Goal: Transaction & Acquisition: Subscribe to service/newsletter

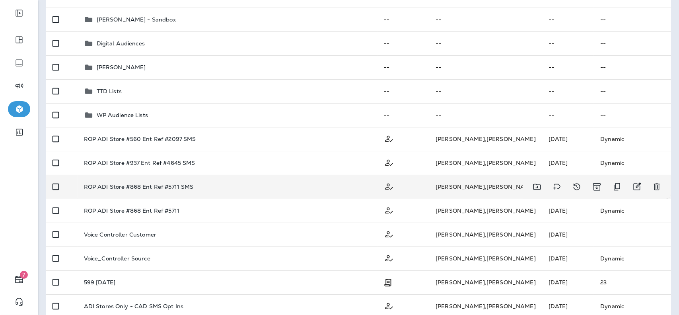
scroll to position [143, 0]
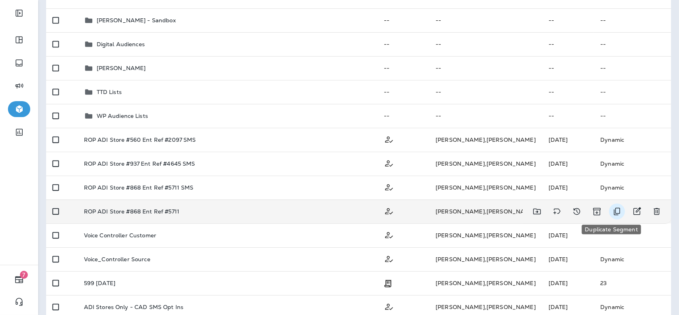
click at [612, 210] on icon "Duplicate Segment" at bounding box center [617, 211] width 10 height 10
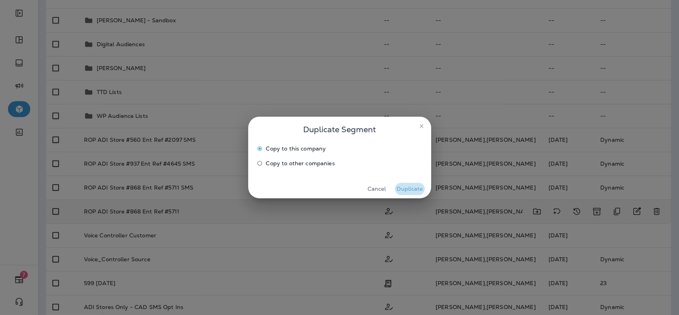
click at [407, 188] on button "Duplicate" at bounding box center [410, 189] width 30 height 12
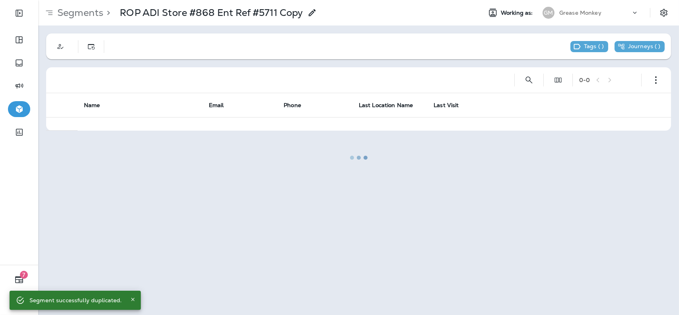
click at [311, 11] on div at bounding box center [358, 157] width 639 height 313
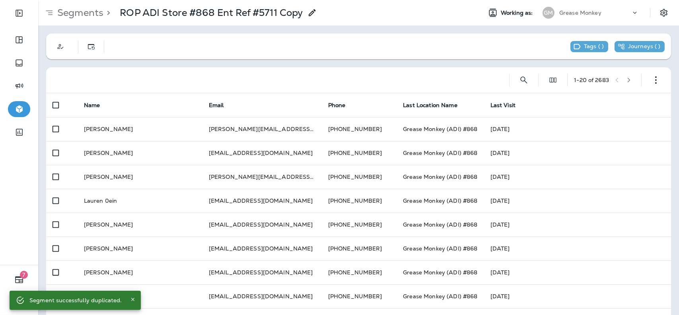
click at [311, 11] on icon at bounding box center [312, 13] width 10 height 10
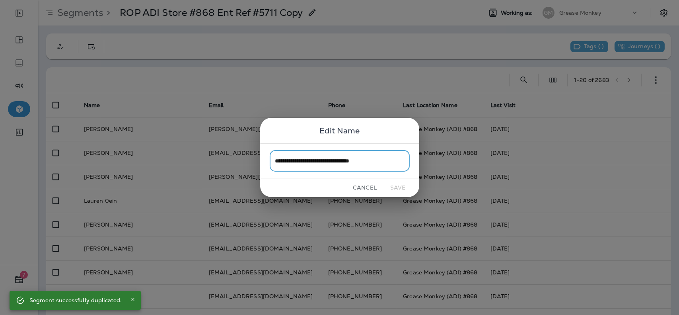
click at [385, 160] on input "**********" at bounding box center [340, 160] width 140 height 21
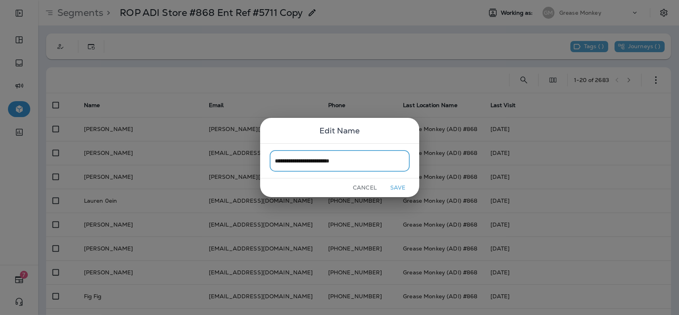
type input "**********"
click at [403, 188] on button "Save" at bounding box center [398, 187] width 30 height 12
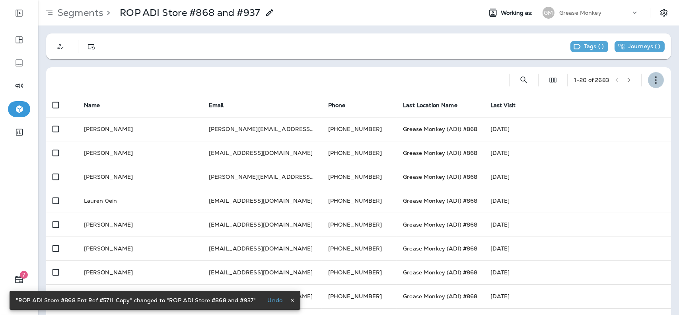
click at [648, 79] on button "button" at bounding box center [656, 80] width 16 height 16
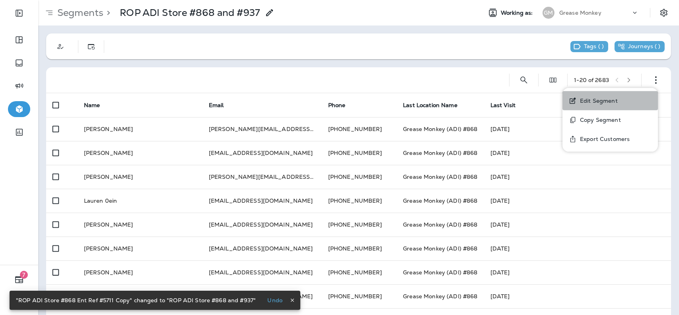
click at [606, 97] on button "Edit Segment" at bounding box center [609, 100] width 95 height 19
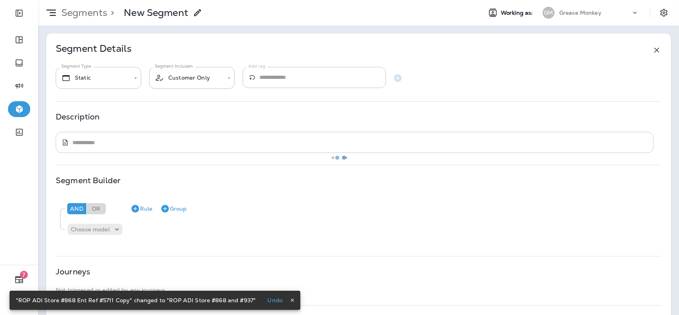
type input "*******"
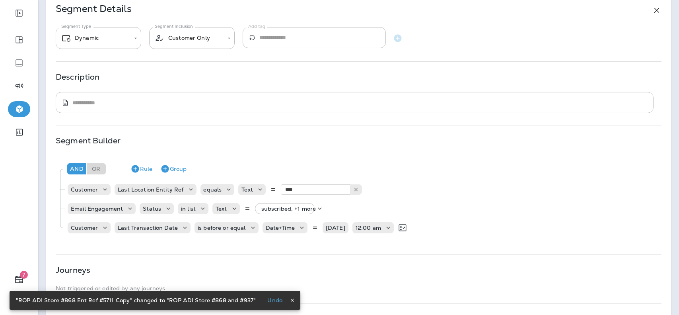
scroll to position [41, 0]
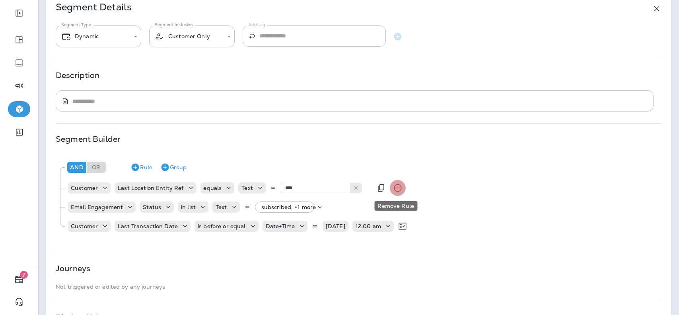
click at [393, 188] on icon "Remove Rule" at bounding box center [398, 188] width 10 height 10
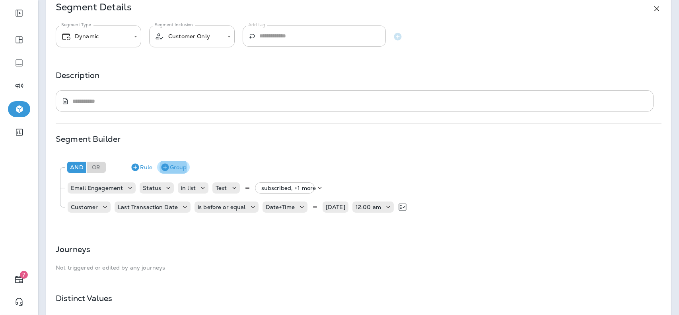
click at [181, 166] on button "Group" at bounding box center [173, 167] width 33 height 13
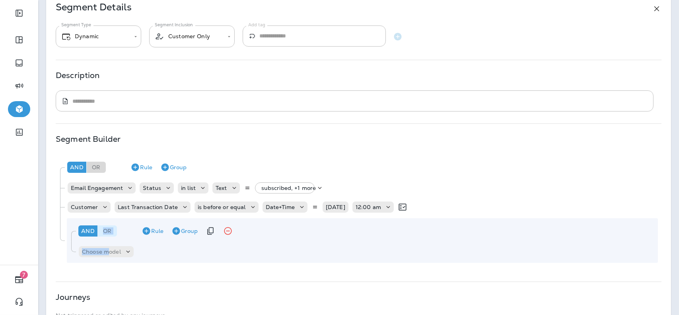
drag, startPoint x: 107, startPoint y: 258, endPoint x: 105, endPoint y: 230, distance: 27.9
click at [105, 230] on div "And Or Rule Group Choose model" at bounding box center [362, 240] width 591 height 45
click at [105, 230] on div "Or" at bounding box center [107, 230] width 19 height 11
click at [117, 246] on div "Choose model" at bounding box center [106, 251] width 55 height 11
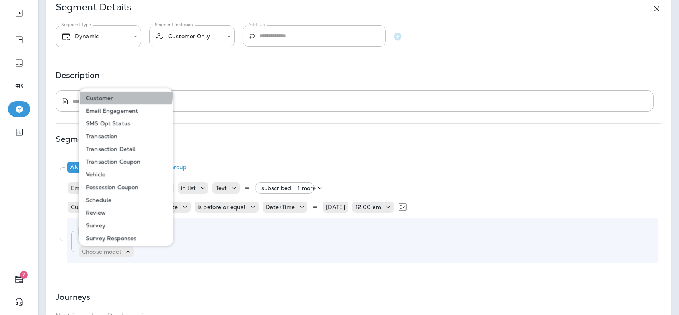
click at [106, 91] on button "Customer" at bounding box center [126, 97] width 93 height 13
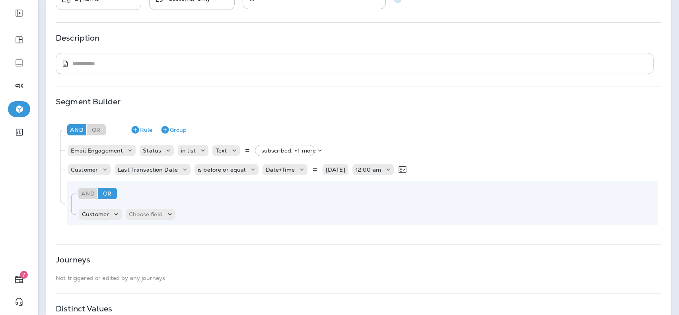
scroll to position [80, 0]
click at [155, 210] on p "Choose field" at bounding box center [146, 213] width 34 height 6
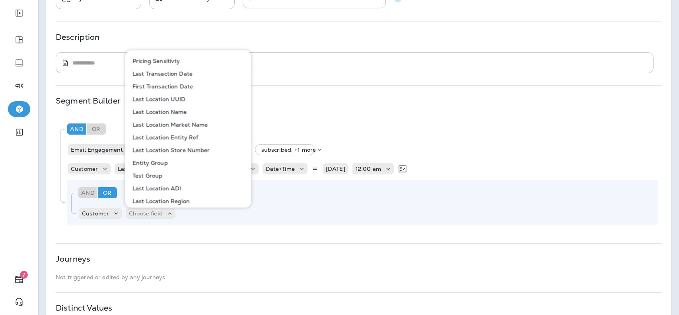
scroll to position [367, 0]
click at [190, 136] on p "Last Location Entity Ref" at bounding box center [163, 138] width 69 height 6
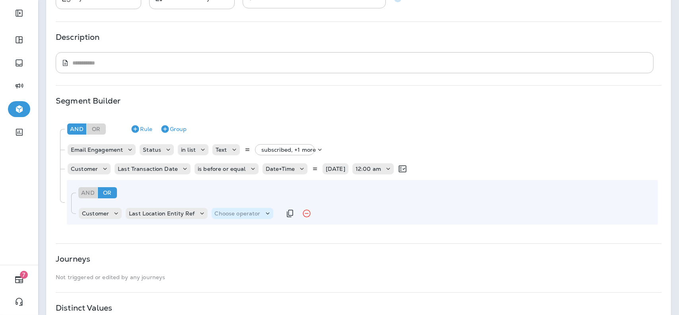
click at [241, 212] on p "Choose operator" at bounding box center [238, 213] width 46 height 6
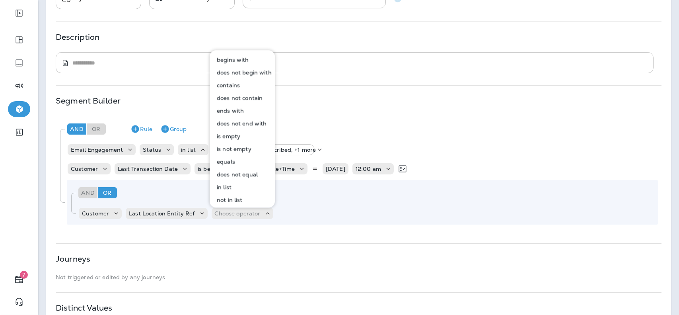
click at [230, 163] on p "equals" at bounding box center [224, 161] width 21 height 6
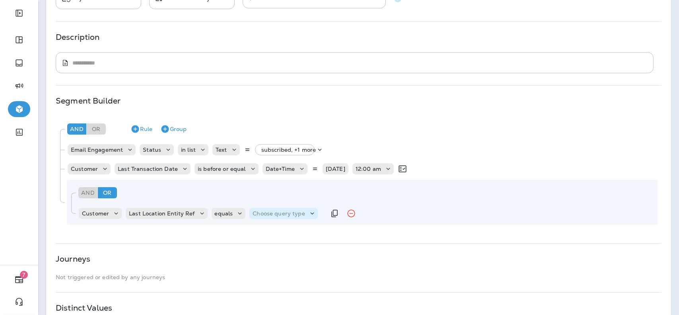
click at [293, 213] on p "Choose query type" at bounding box center [279, 213] width 52 height 6
click at [273, 229] on button "Text" at bounding box center [271, 232] width 46 height 13
click at [313, 213] on input "text" at bounding box center [332, 213] width 80 height 10
type input "****"
click at [317, 226] on div "And Or Rule Group Email Engagement Status in list Text subscribed, +1 more Cust…" at bounding box center [358, 171] width 605 height 111
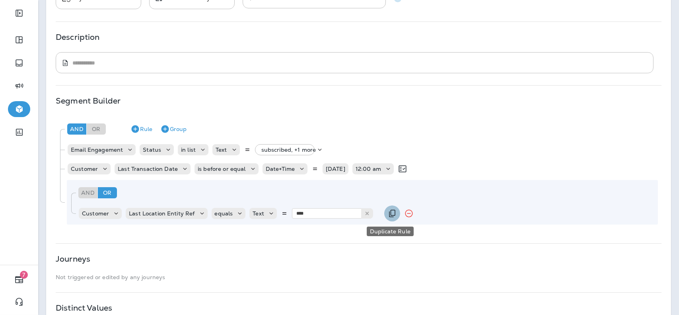
click at [387, 215] on icon "Duplicate Rule" at bounding box center [392, 213] width 10 height 10
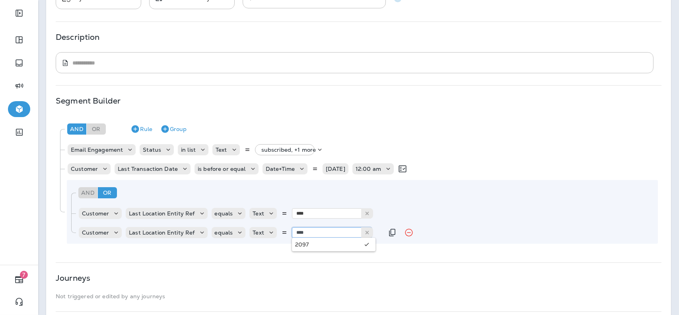
click at [332, 233] on input "****" at bounding box center [332, 232] width 80 height 10
type input "****"
click at [366, 239] on div "Customer Last Location Entity Ref equals Text **** 4645" at bounding box center [230, 232] width 305 height 16
click at [480, 69] on div "​ * ​" at bounding box center [355, 62] width 598 height 21
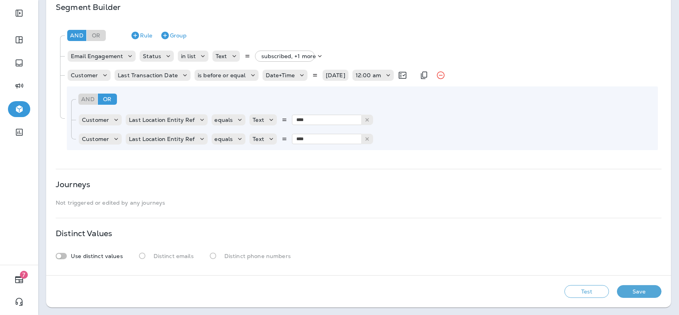
scroll to position [173, 0]
click at [588, 292] on button "Test" at bounding box center [586, 291] width 45 height 13
click at [506, 287] on button "Get Total" at bounding box center [530, 291] width 53 height 13
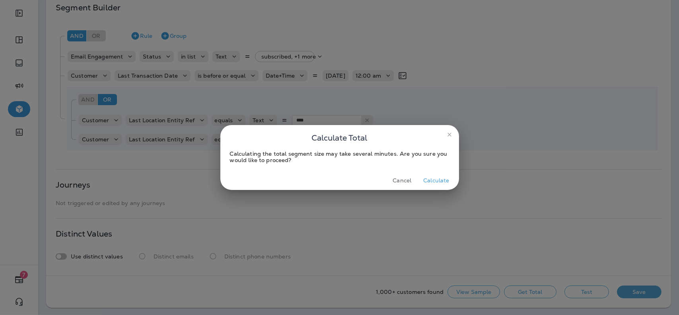
click at [406, 180] on button "Cancel" at bounding box center [402, 180] width 30 height 12
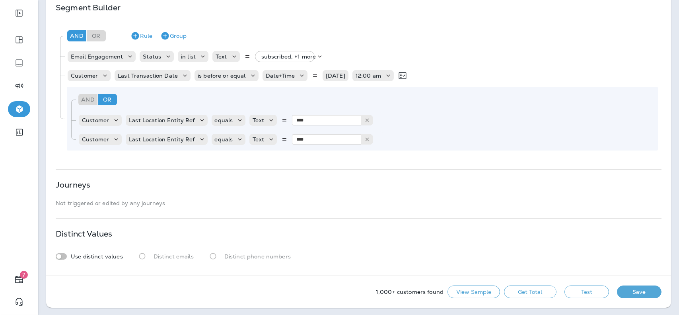
click at [467, 286] on button "View Sample" at bounding box center [474, 291] width 53 height 13
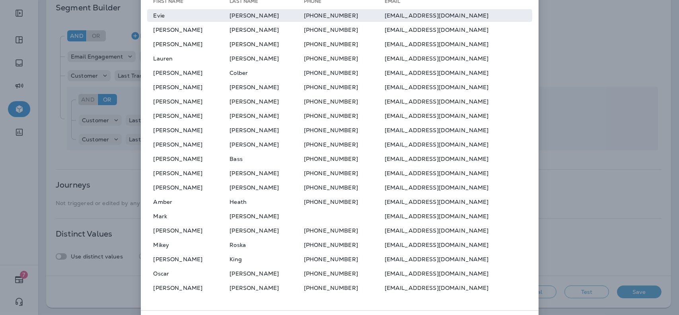
click at [234, 22] on td "[PERSON_NAME]" at bounding box center [267, 15] width 74 height 13
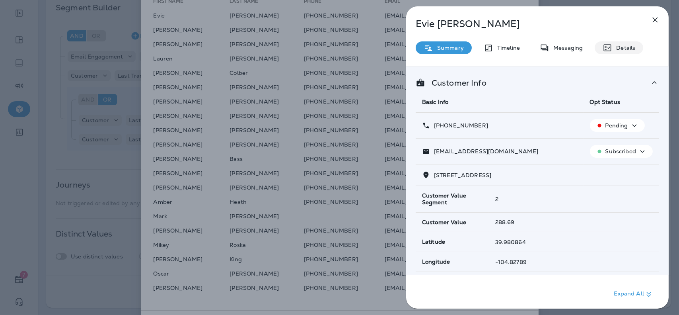
click at [630, 49] on p "Details" at bounding box center [623, 48] width 23 height 6
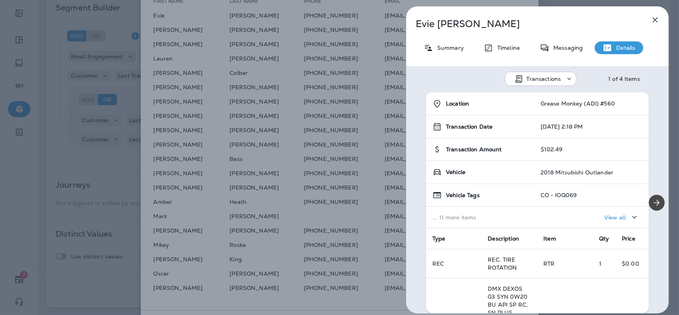
click at [667, 14] on div "[PERSON_NAME] Summary Timeline Messaging Details Transactions 1 of 4 Items Loca…" at bounding box center [537, 159] width 263 height 307
click at [656, 21] on icon "button" at bounding box center [655, 20] width 10 height 10
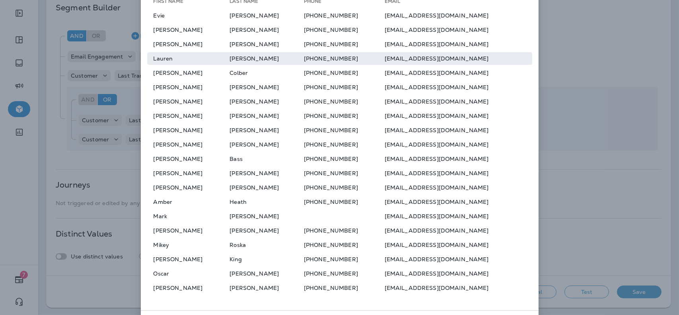
click at [180, 55] on td "Lauren" at bounding box center [188, 58] width 83 height 13
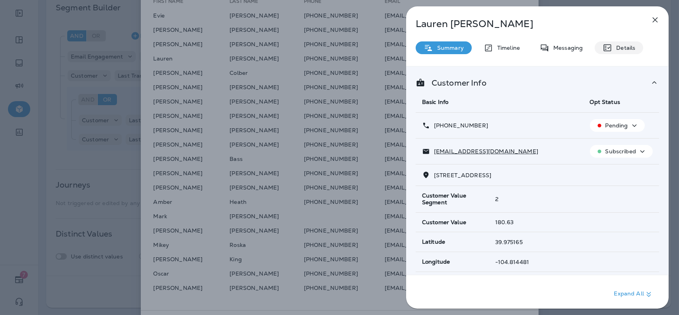
click at [636, 43] on div "Details" at bounding box center [619, 47] width 49 height 13
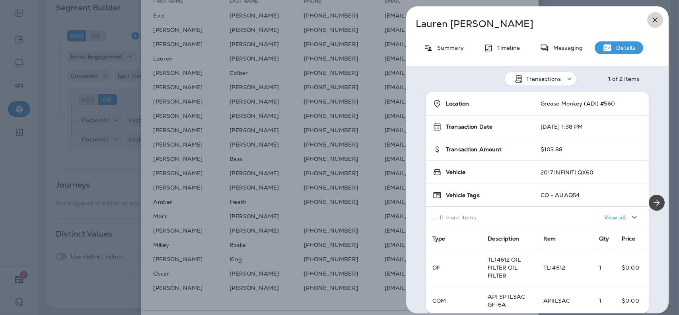
click at [660, 16] on icon "button" at bounding box center [655, 20] width 10 height 10
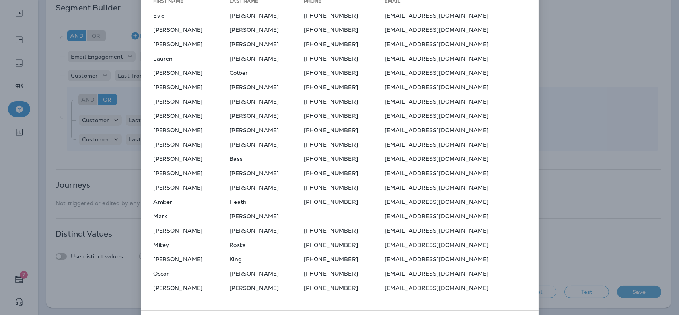
click at [243, 97] on td "[PERSON_NAME]" at bounding box center [267, 101] width 74 height 13
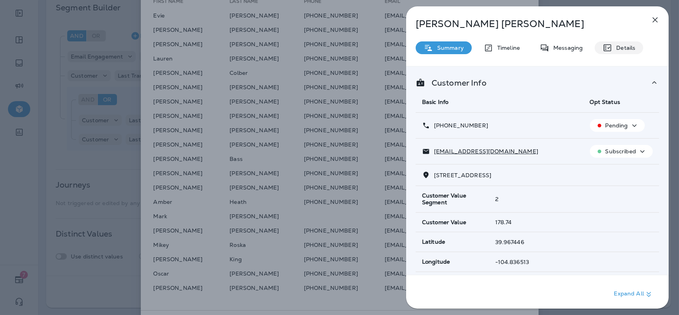
click at [614, 49] on p "Details" at bounding box center [623, 48] width 23 height 6
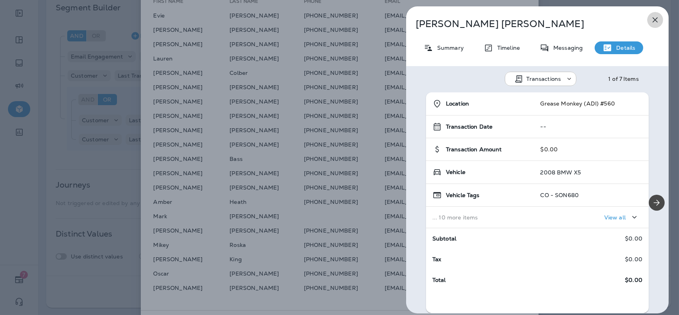
click at [657, 23] on icon "button" at bounding box center [655, 20] width 10 height 10
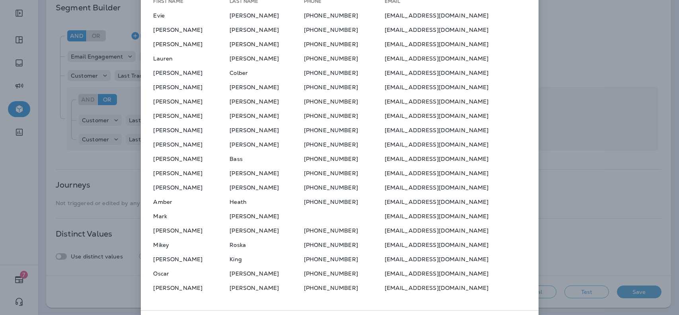
click at [203, 122] on table "First Name Last Name Phone Email [PERSON_NAME] [PHONE_NUMBER] [EMAIL_ADDRESS][D…" at bounding box center [339, 145] width 385 height 299
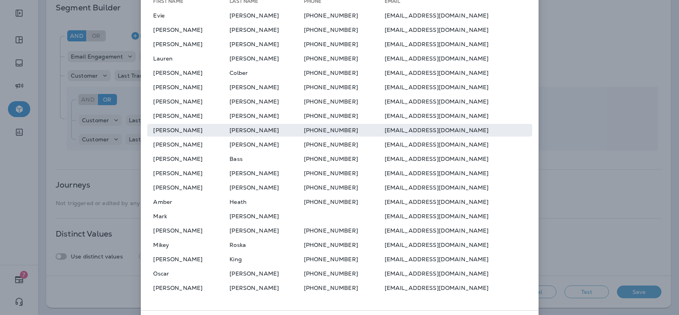
click at [199, 130] on td "[PERSON_NAME]" at bounding box center [188, 130] width 83 height 13
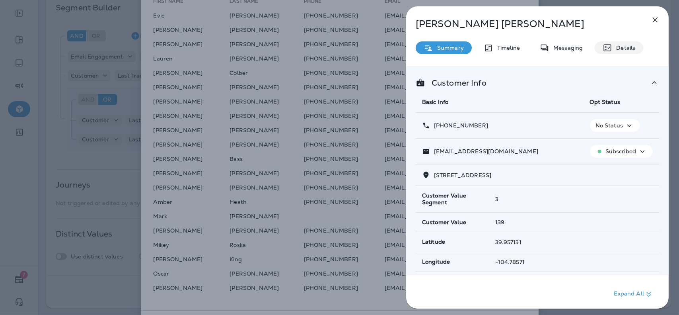
click at [640, 45] on div "Details" at bounding box center [619, 47] width 49 height 13
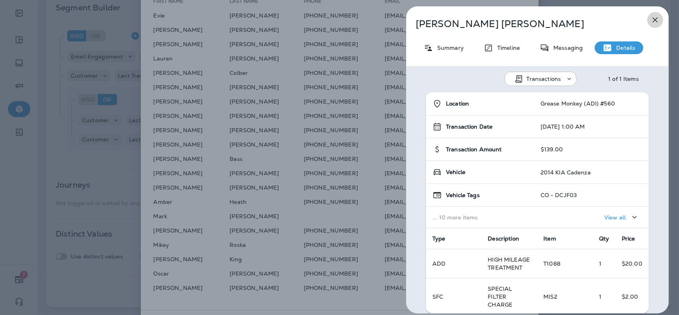
click at [654, 23] on icon "button" at bounding box center [655, 20] width 10 height 10
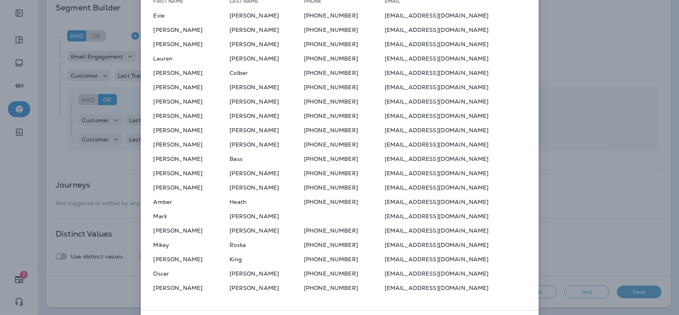
click at [212, 224] on table "First Name Last Name Phone Email [PERSON_NAME] [PHONE_NUMBER] [EMAIL_ADDRESS][D…" at bounding box center [339, 145] width 385 height 299
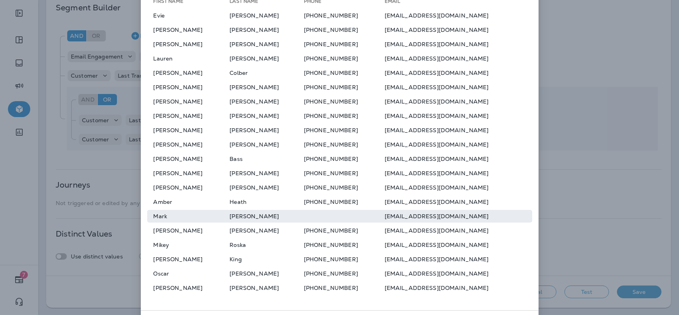
click at [217, 220] on td "Mark" at bounding box center [188, 216] width 83 height 13
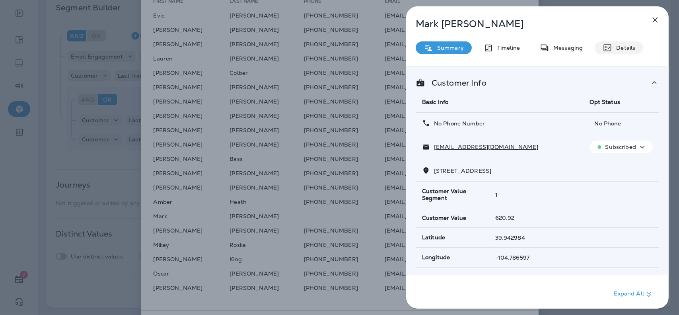
click at [625, 51] on p "Details" at bounding box center [623, 48] width 23 height 6
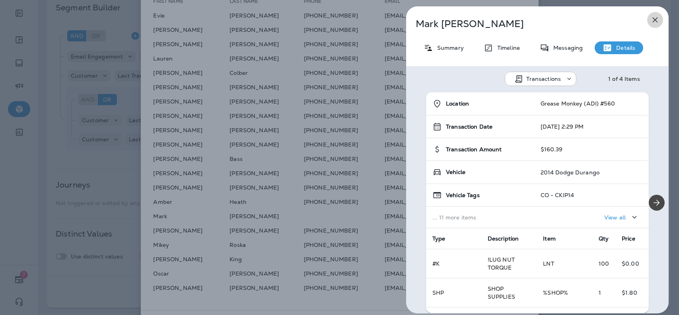
click at [657, 17] on icon "button" at bounding box center [655, 20] width 10 height 10
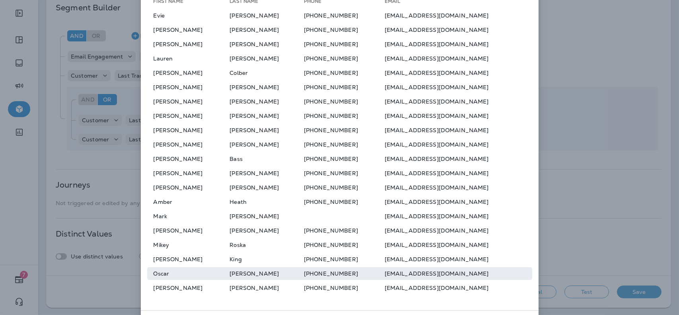
click at [215, 279] on td "Oscar" at bounding box center [188, 273] width 83 height 13
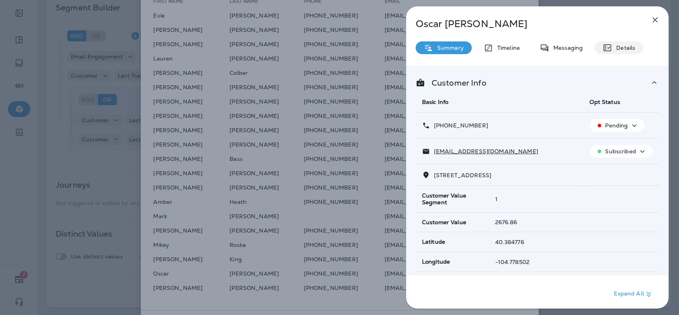
click at [619, 45] on p "Details" at bounding box center [623, 48] width 23 height 6
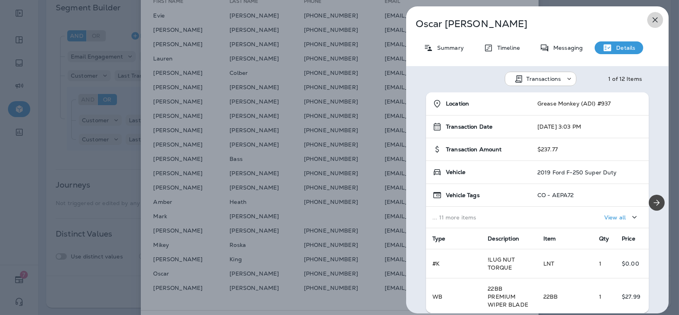
click at [656, 22] on icon "button" at bounding box center [655, 20] width 10 height 10
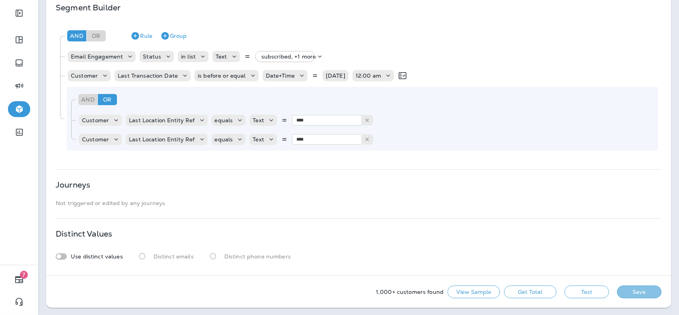
click at [625, 292] on button "Save" at bounding box center [639, 291] width 45 height 13
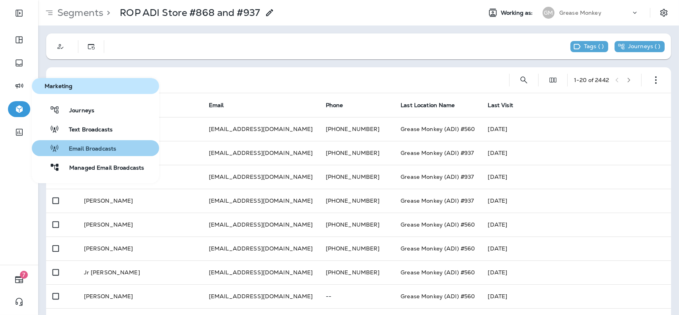
click at [97, 151] on span "Email Broadcasts" at bounding box center [87, 149] width 57 height 8
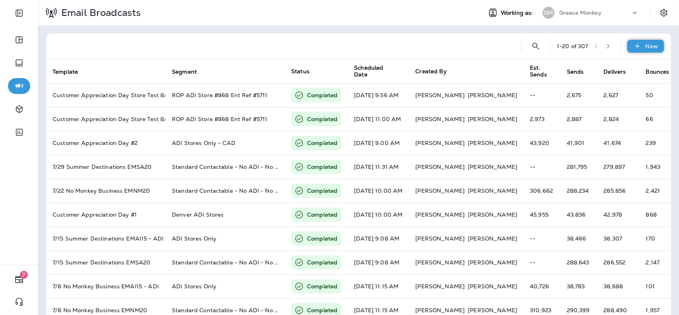
click at [645, 52] on div "New" at bounding box center [645, 46] width 37 height 13
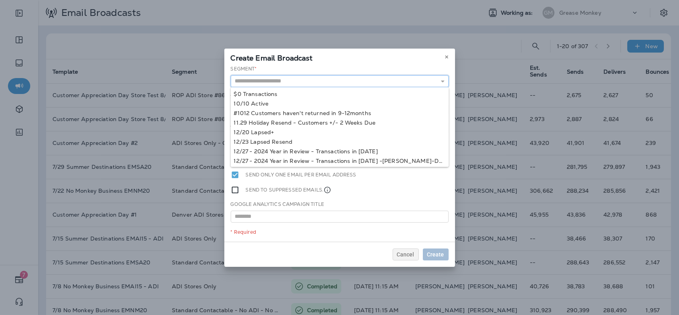
click at [345, 76] on input "text" at bounding box center [340, 81] width 218 height 12
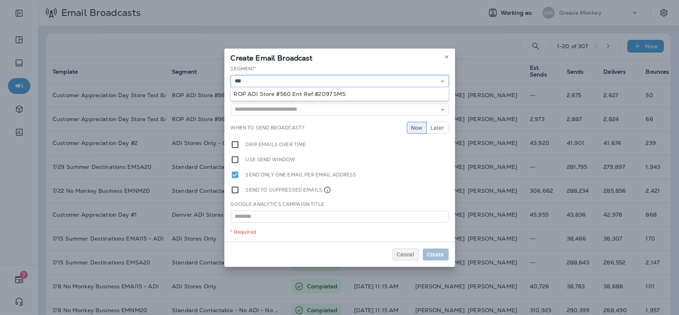
click at [333, 81] on input "***" at bounding box center [340, 81] width 218 height 12
type input "**********"
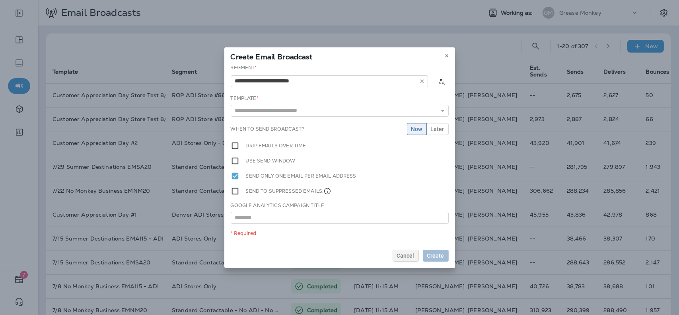
click at [304, 95] on div "**********" at bounding box center [339, 153] width 231 height 179
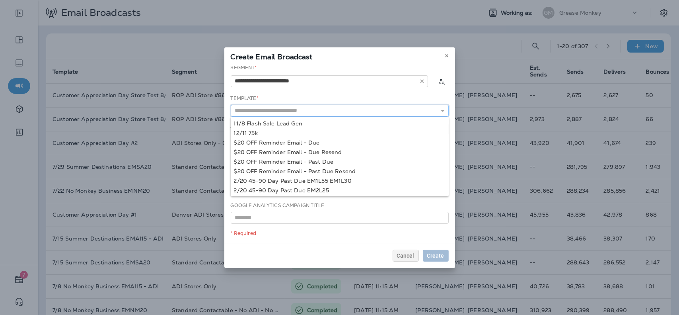
click at [303, 109] on input "text" at bounding box center [340, 111] width 218 height 12
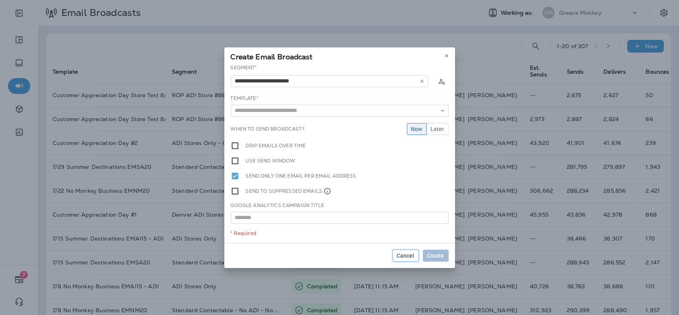
click at [415, 257] on button "Cancel" at bounding box center [406, 255] width 26 height 12
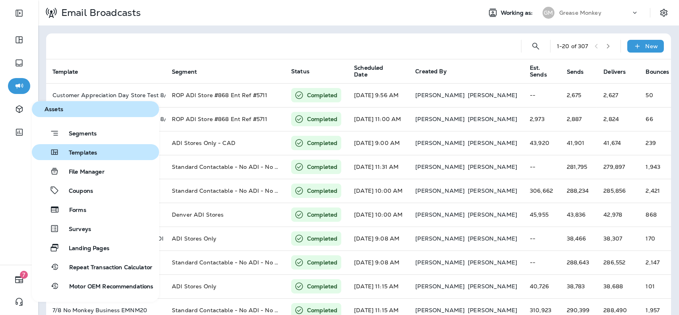
click at [82, 154] on span "Templates" at bounding box center [78, 153] width 38 height 8
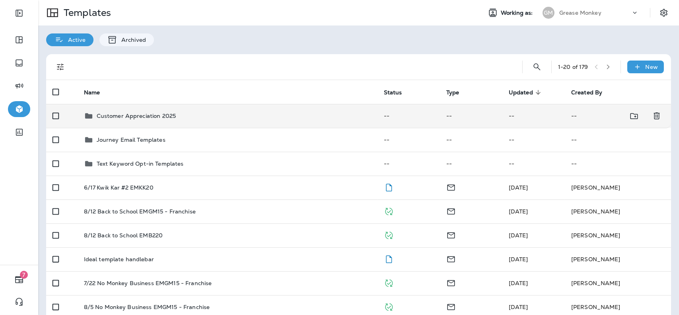
click at [171, 118] on p "Customer Appreciation 2025" at bounding box center [137, 116] width 80 height 6
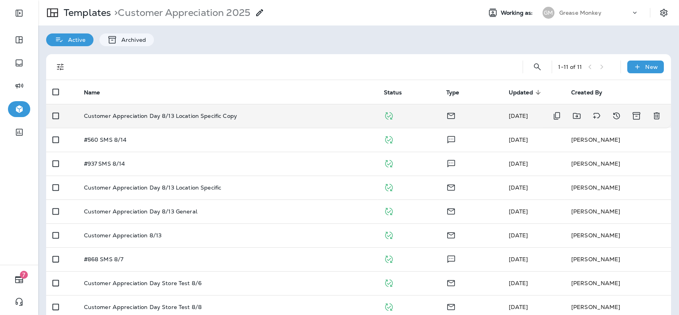
click at [232, 120] on td "Customer Appreciation Day 8/13 Location Specific Copy" at bounding box center [228, 116] width 300 height 24
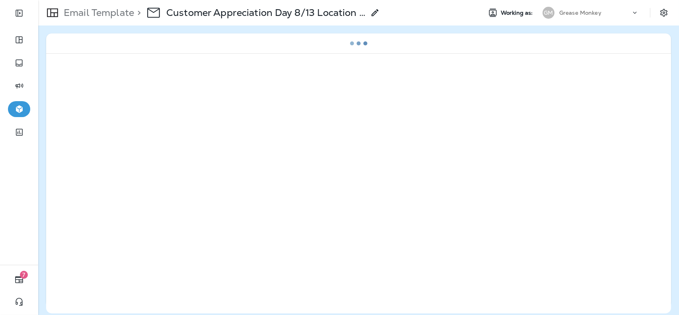
drag, startPoint x: 365, startPoint y: 21, endPoint x: 376, endPoint y: 14, distance: 12.9
click at [376, 14] on div "> Customer Appreciation Day 8/13 Location Specific Copy" at bounding box center [257, 13] width 246 height 22
click at [376, 14] on use at bounding box center [375, 12] width 7 height 7
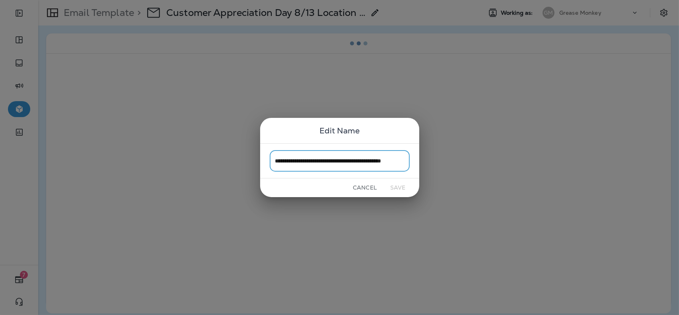
scroll to position [0, 21]
click at [407, 156] on input "**********" at bounding box center [340, 160] width 140 height 21
type input "**********"
click at [400, 191] on button "Save" at bounding box center [398, 187] width 30 height 12
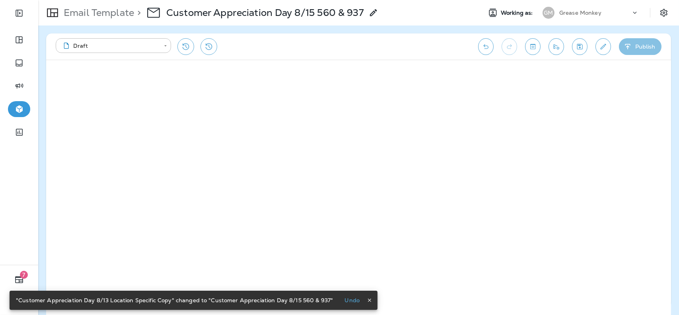
click at [628, 53] on button "Publish" at bounding box center [640, 46] width 43 height 17
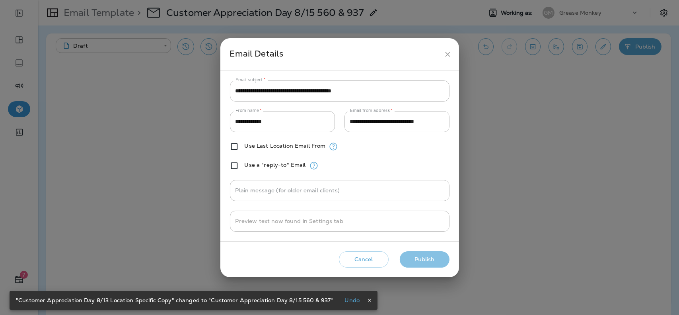
click at [441, 258] on button "Publish" at bounding box center [425, 259] width 50 height 16
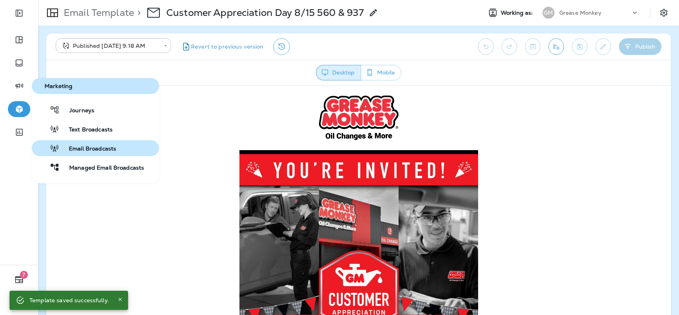
click at [88, 148] on span "Email Broadcasts" at bounding box center [87, 149] width 57 height 8
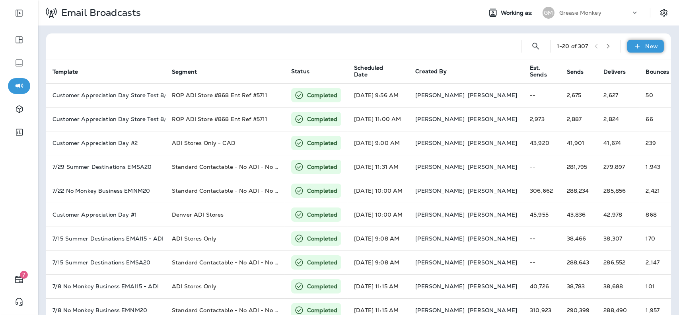
click at [644, 51] on div "New" at bounding box center [645, 46] width 37 height 13
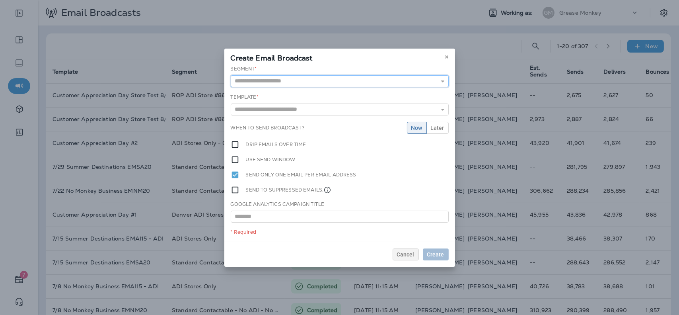
click at [337, 86] on input "text" at bounding box center [340, 81] width 218 height 12
type input "**********"
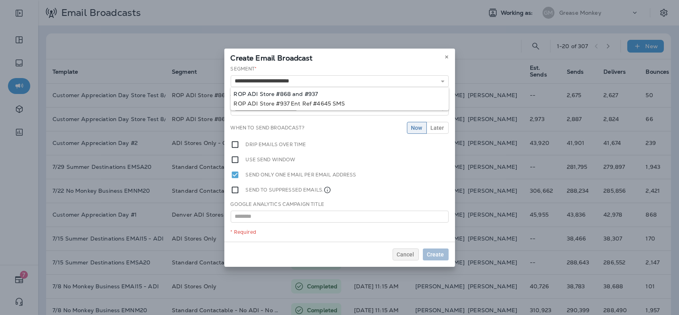
click at [316, 91] on div "**********" at bounding box center [339, 153] width 231 height 176
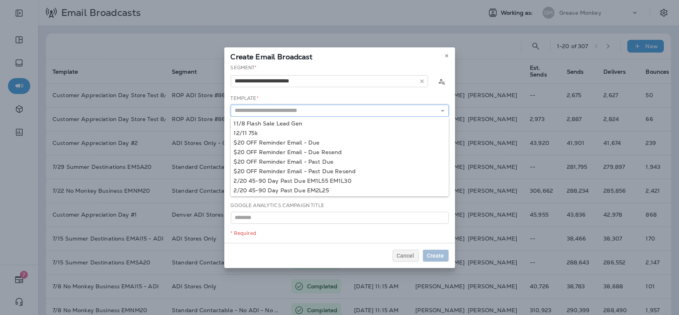
click at [313, 105] on input "text" at bounding box center [340, 111] width 218 height 12
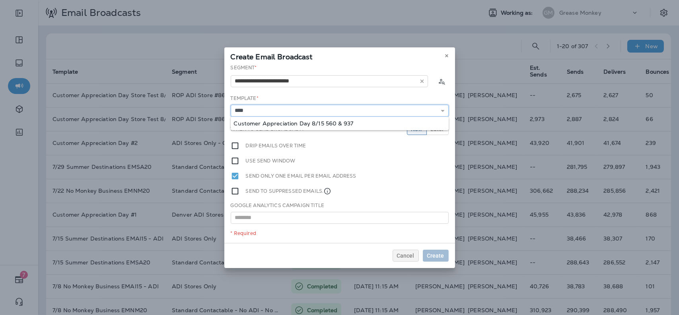
type input "**********"
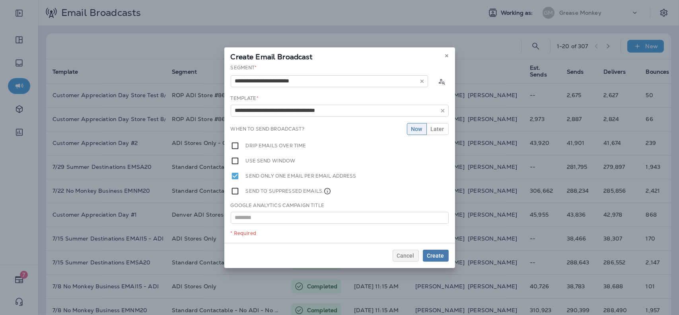
click at [322, 125] on div "**********" at bounding box center [339, 153] width 231 height 179
click at [438, 253] on span "Create" at bounding box center [435, 256] width 17 height 6
